Goal: Task Accomplishment & Management: Manage account settings

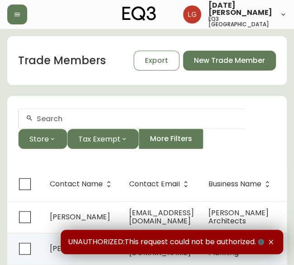
click at [47, 121] on input "text" at bounding box center [137, 118] width 201 height 9
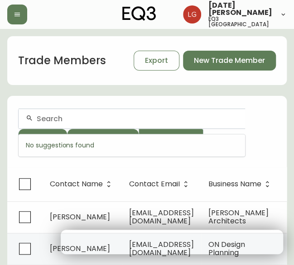
paste input "Level One"
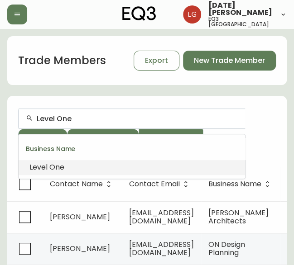
click at [59, 167] on span "One" at bounding box center [56, 167] width 15 height 10
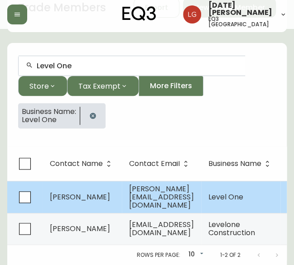
scroll to position [59, 0]
type input "Level One"
click at [86, 195] on span "[PERSON_NAME]" at bounding box center [80, 197] width 60 height 10
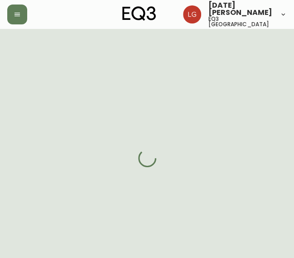
select select "BC"
select select "CA"
select select "CA_EN"
select select "Other"
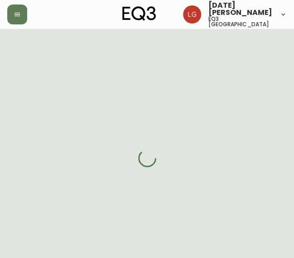
select select "cjw10z96p001r6gs00juufhhe"
select select "false"
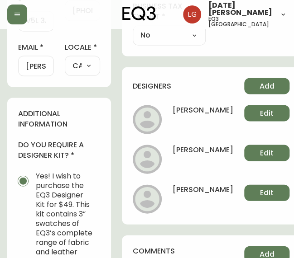
scroll to position [407, 0]
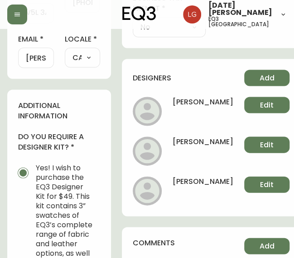
drag, startPoint x: 237, startPoint y: 181, endPoint x: 168, endPoint y: 99, distance: 107.6
click at [168, 99] on ul "[PERSON_NAME] Edit [PERSON_NAME] Edit [PERSON_NAME] Edit" at bounding box center [211, 151] width 156 height 109
copy ul "[PERSON_NAME] Edit [PERSON_NAME] Edit [PERSON_NAME]"
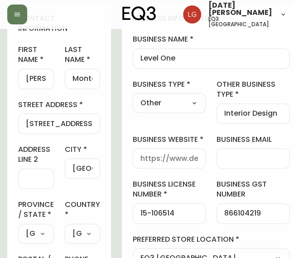
scroll to position [136, 0]
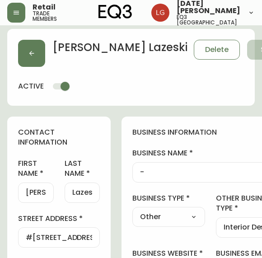
select select "BC"
select select "CA"
select select "CA_EN"
select select "Other"
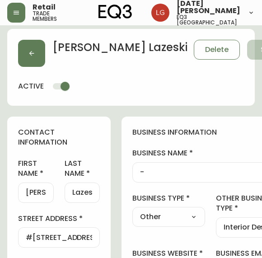
select select "cjw10z96p001r6gs00juufhhe"
select select "false"
